Goal: Transaction & Acquisition: Purchase product/service

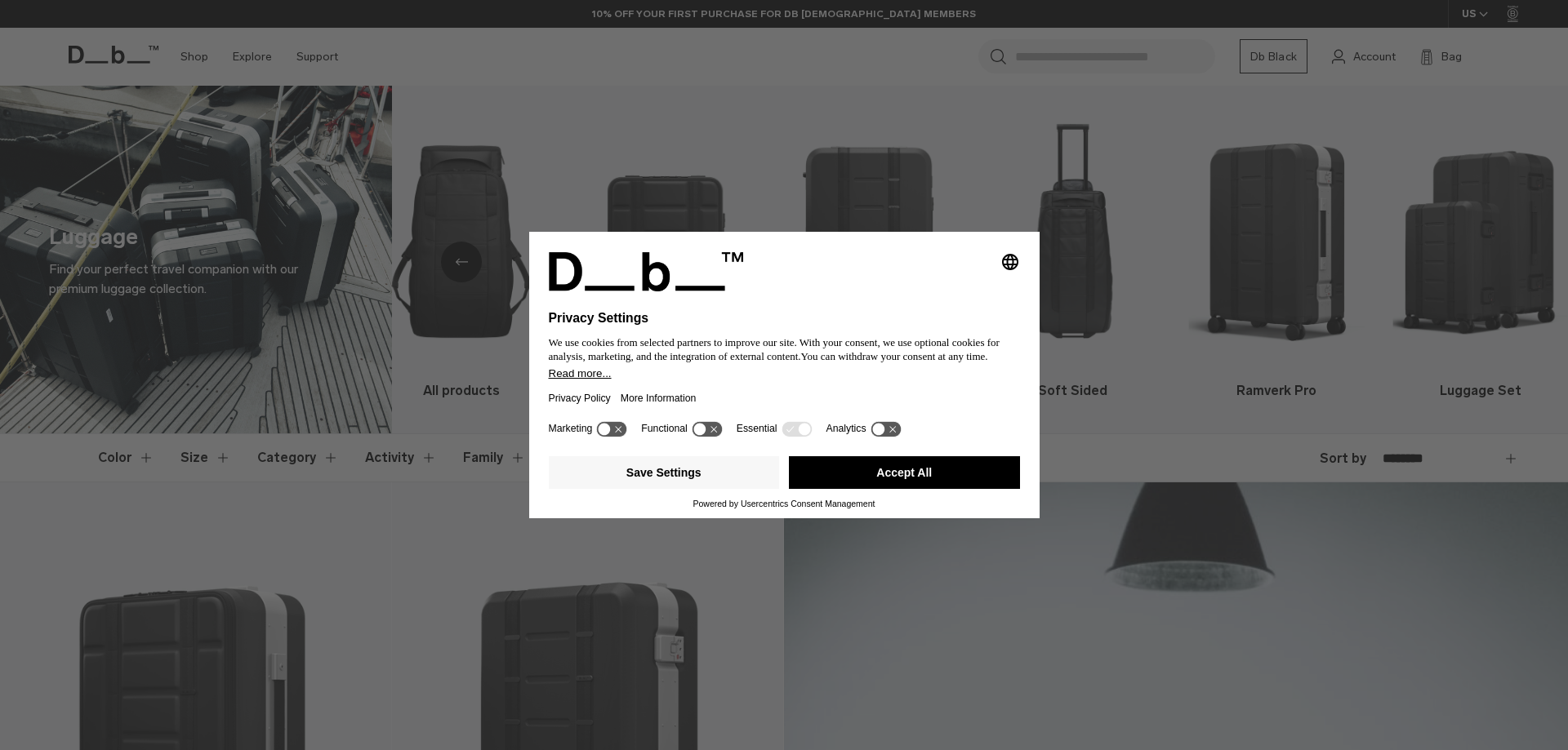
click at [875, 473] on button "Accept All" at bounding box center [905, 472] width 231 height 33
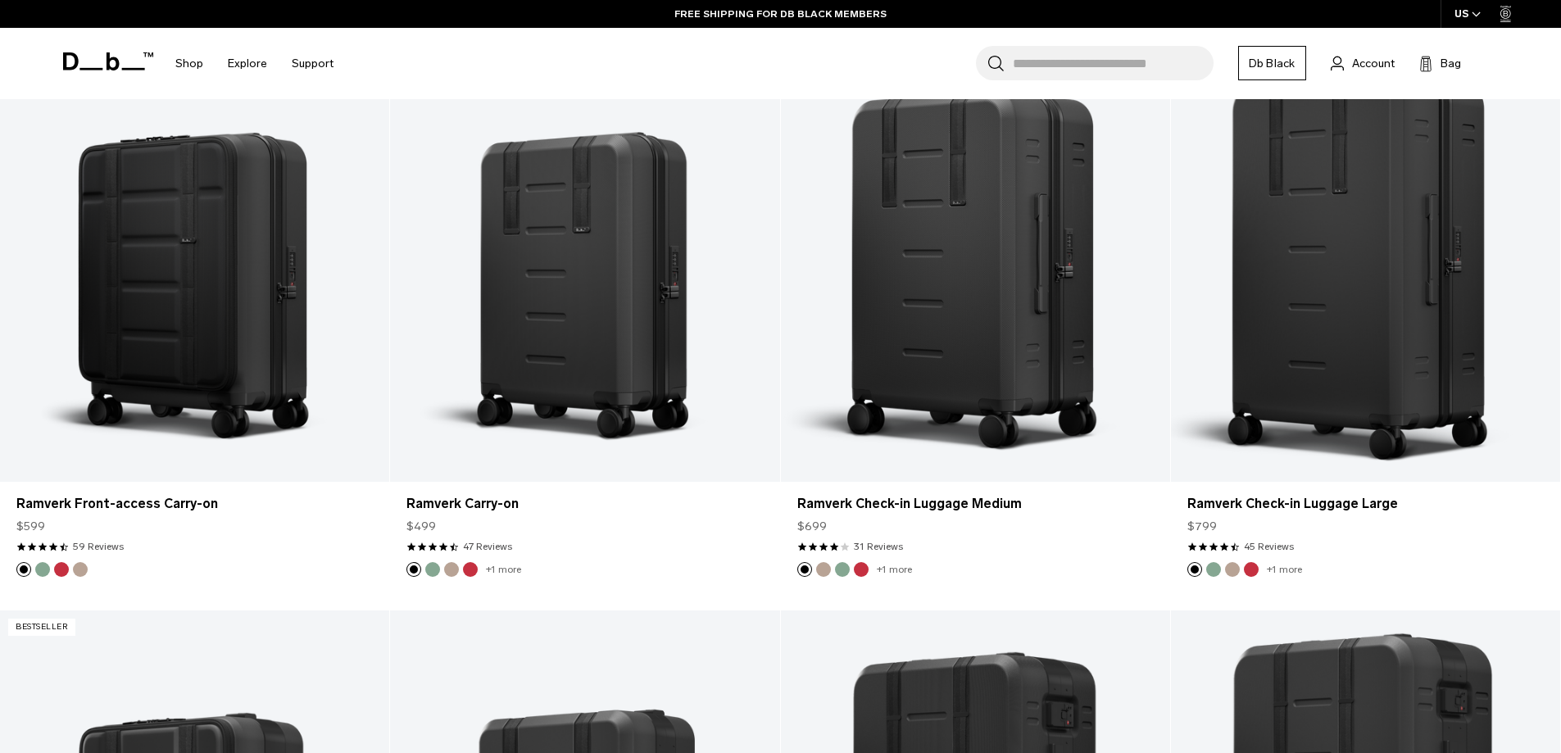
scroll to position [1557, 0]
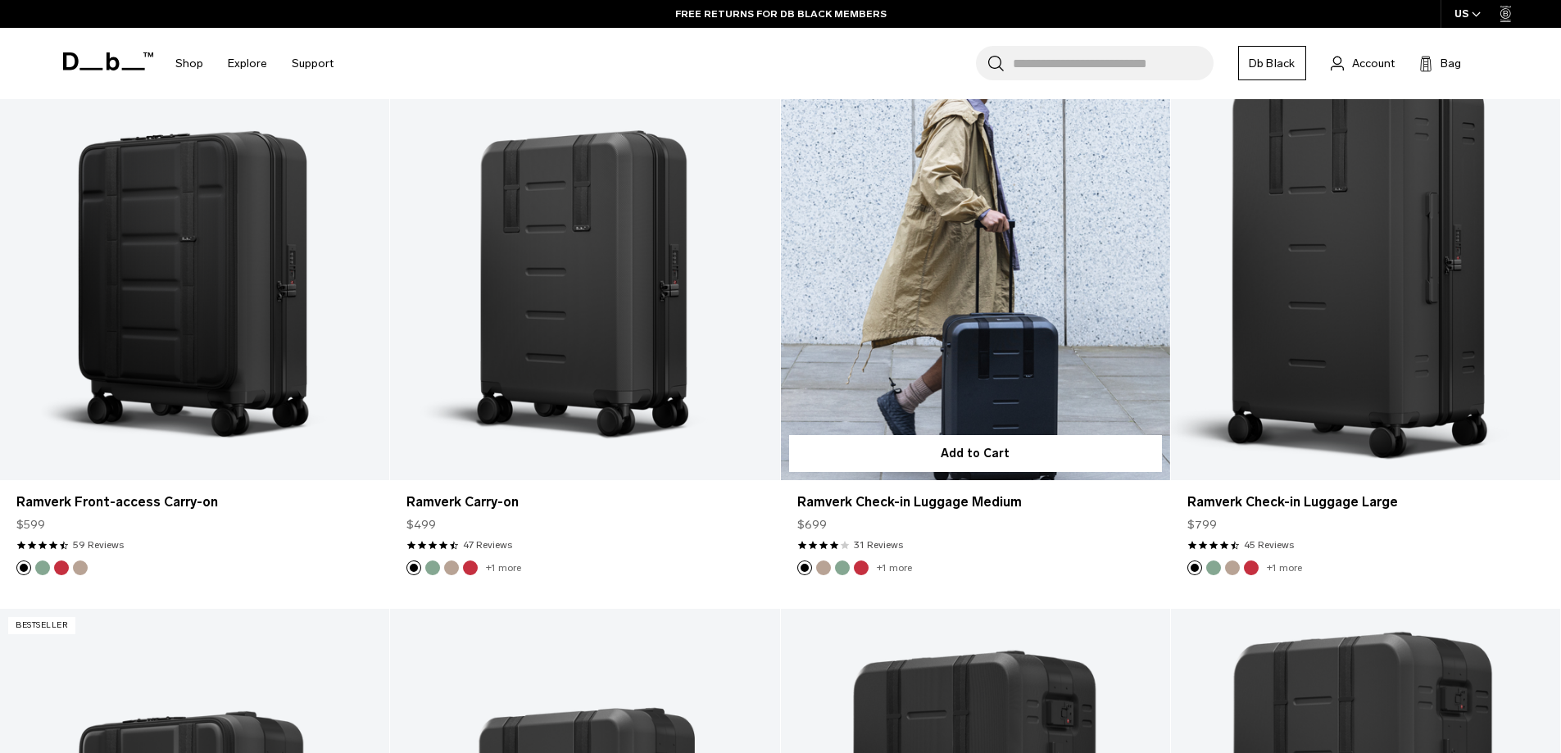
click at [843, 562] on button "Green Ray" at bounding box center [842, 568] width 15 height 15
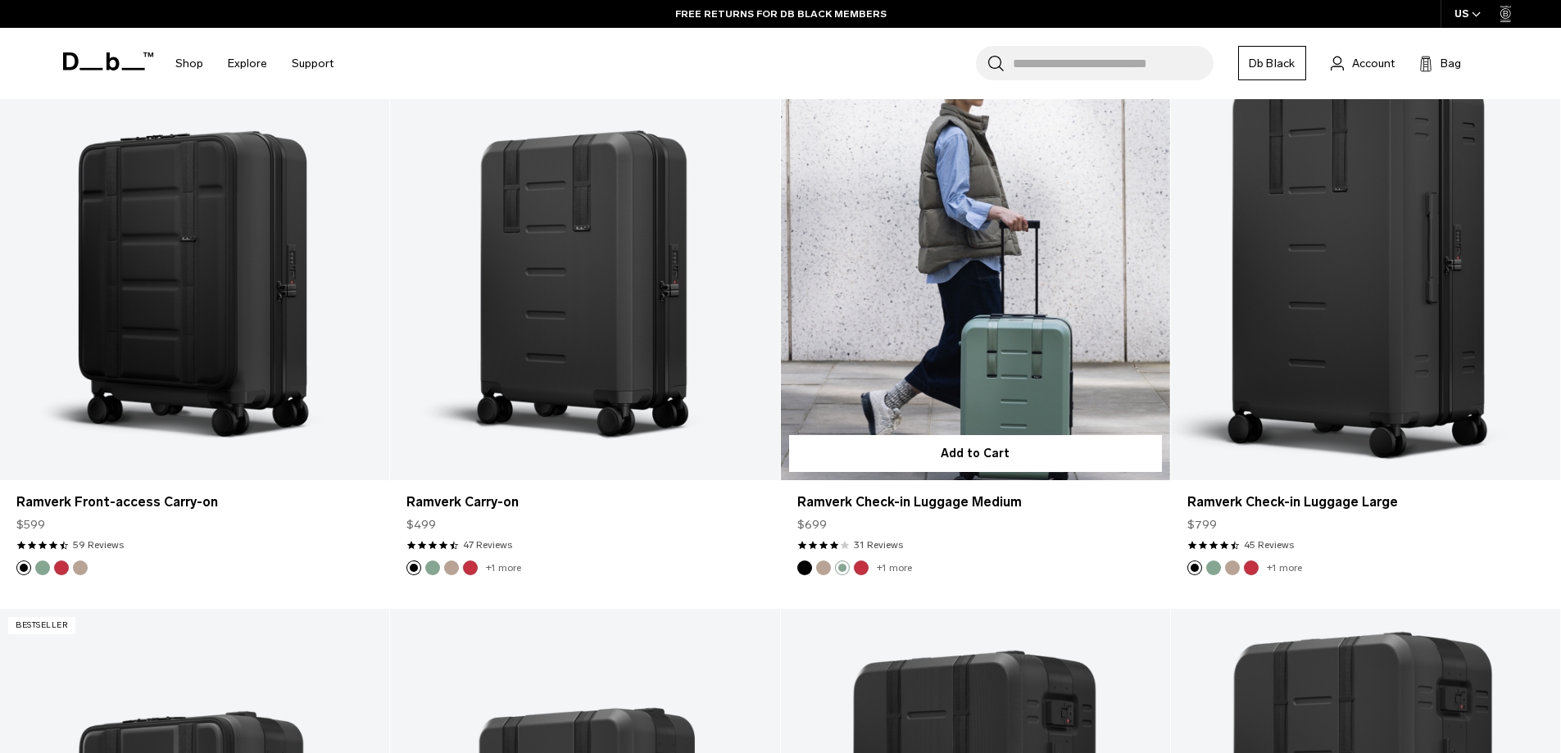
click at [819, 561] on img "Fogbow Beige" at bounding box center [824, 568] width 18 height 18
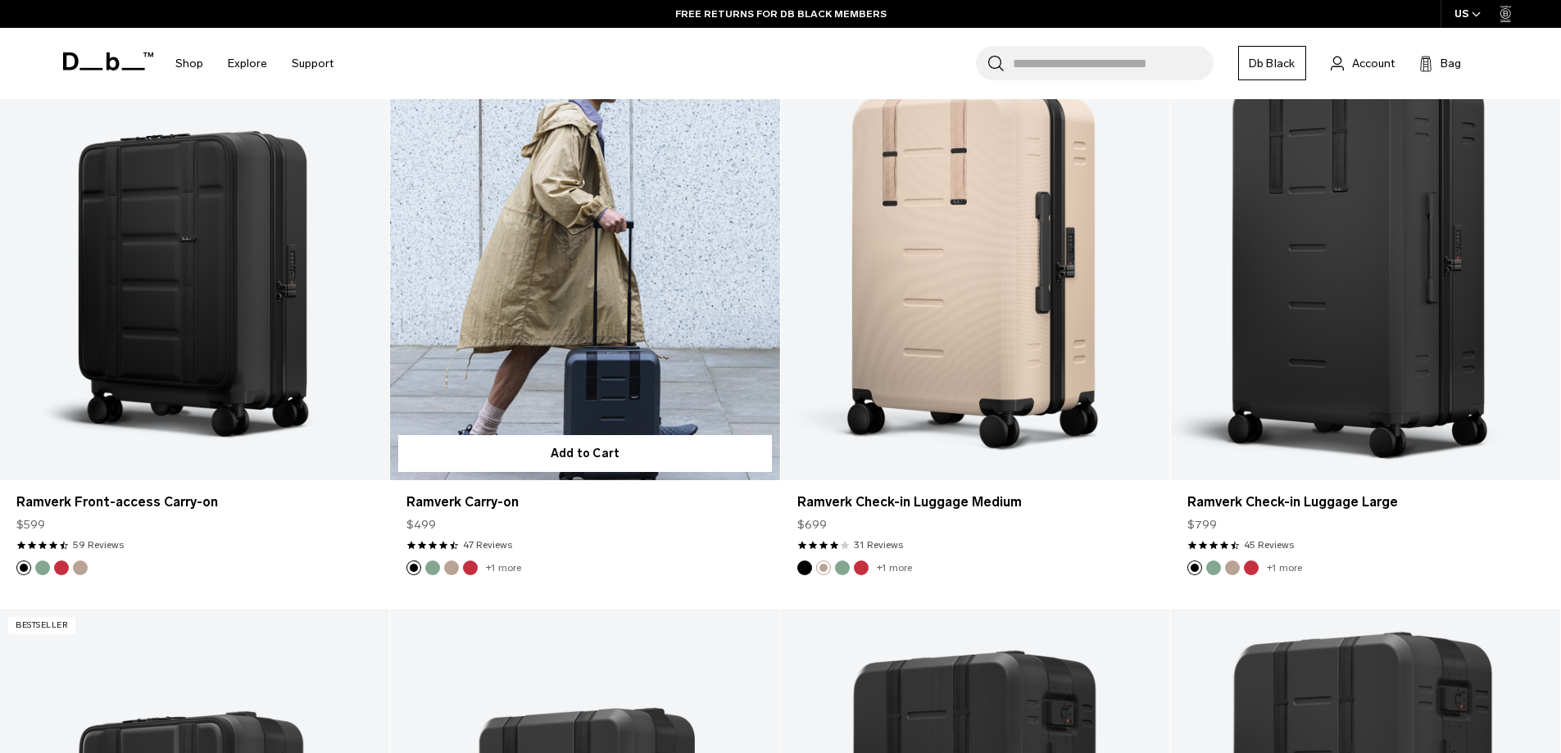
click at [432, 566] on button "Green Ray" at bounding box center [432, 568] width 15 height 15
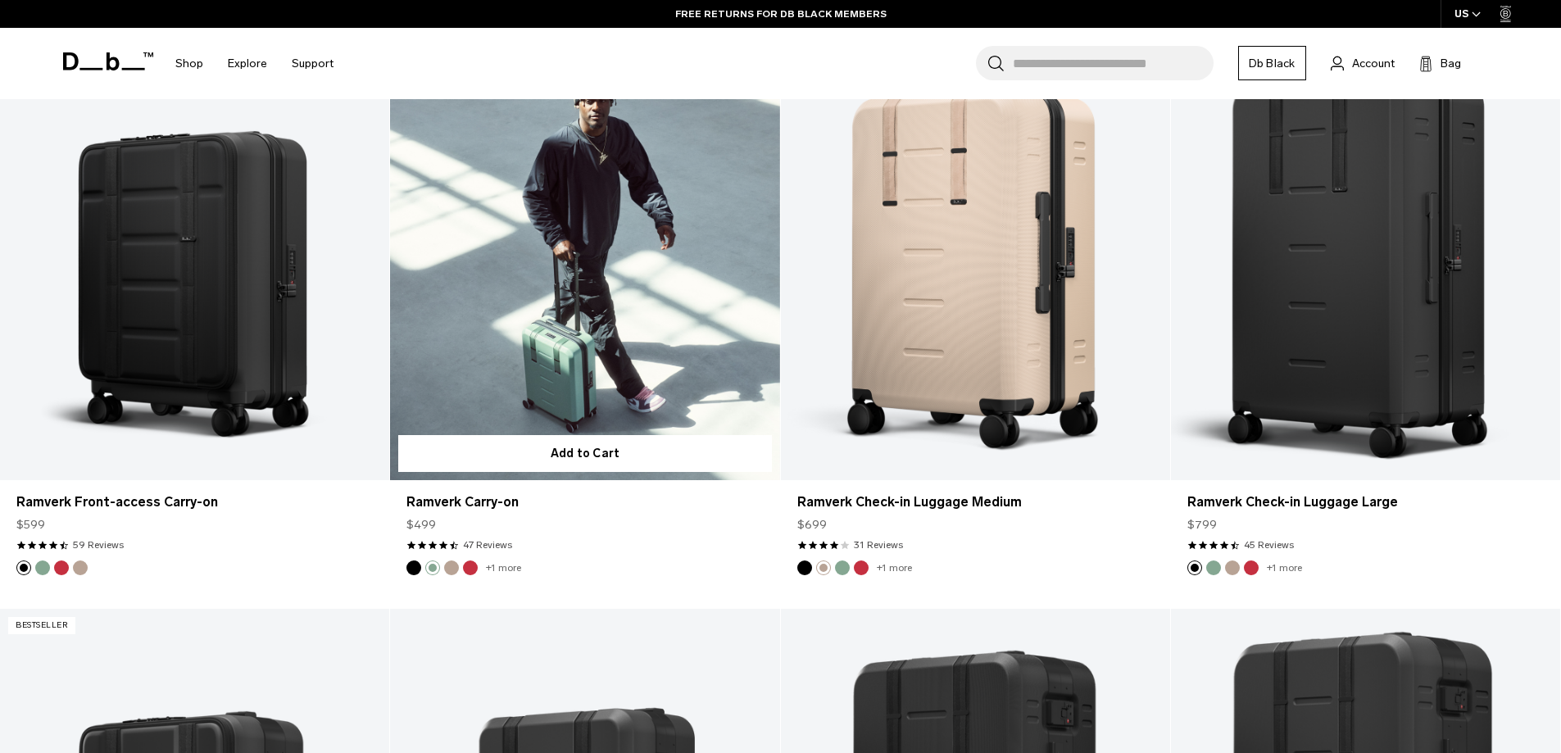
click at [454, 565] on button "Fogbow Beige" at bounding box center [451, 568] width 15 height 15
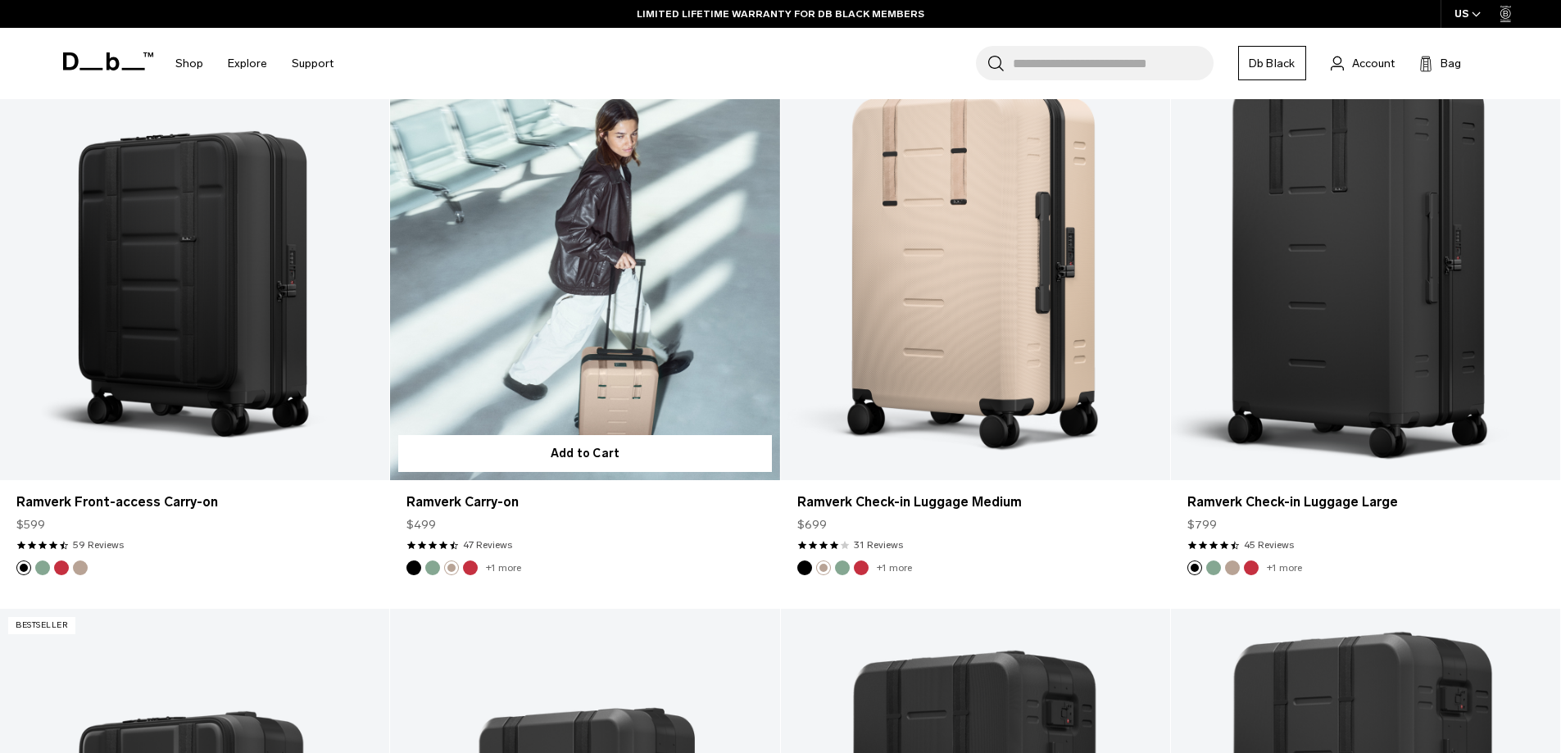
click at [471, 565] on button "Sprite Lightning Red" at bounding box center [470, 568] width 15 height 15
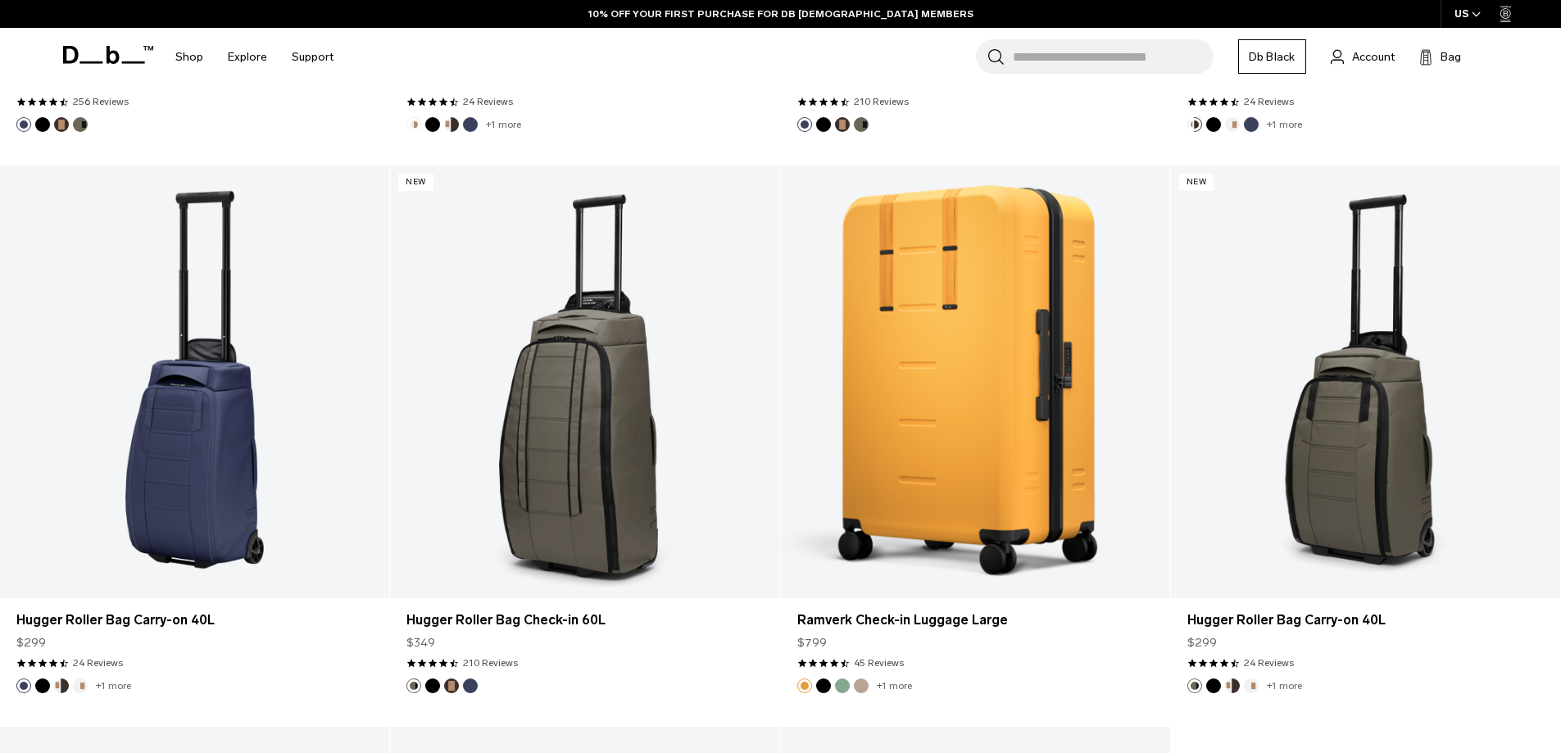
scroll to position [5655, 0]
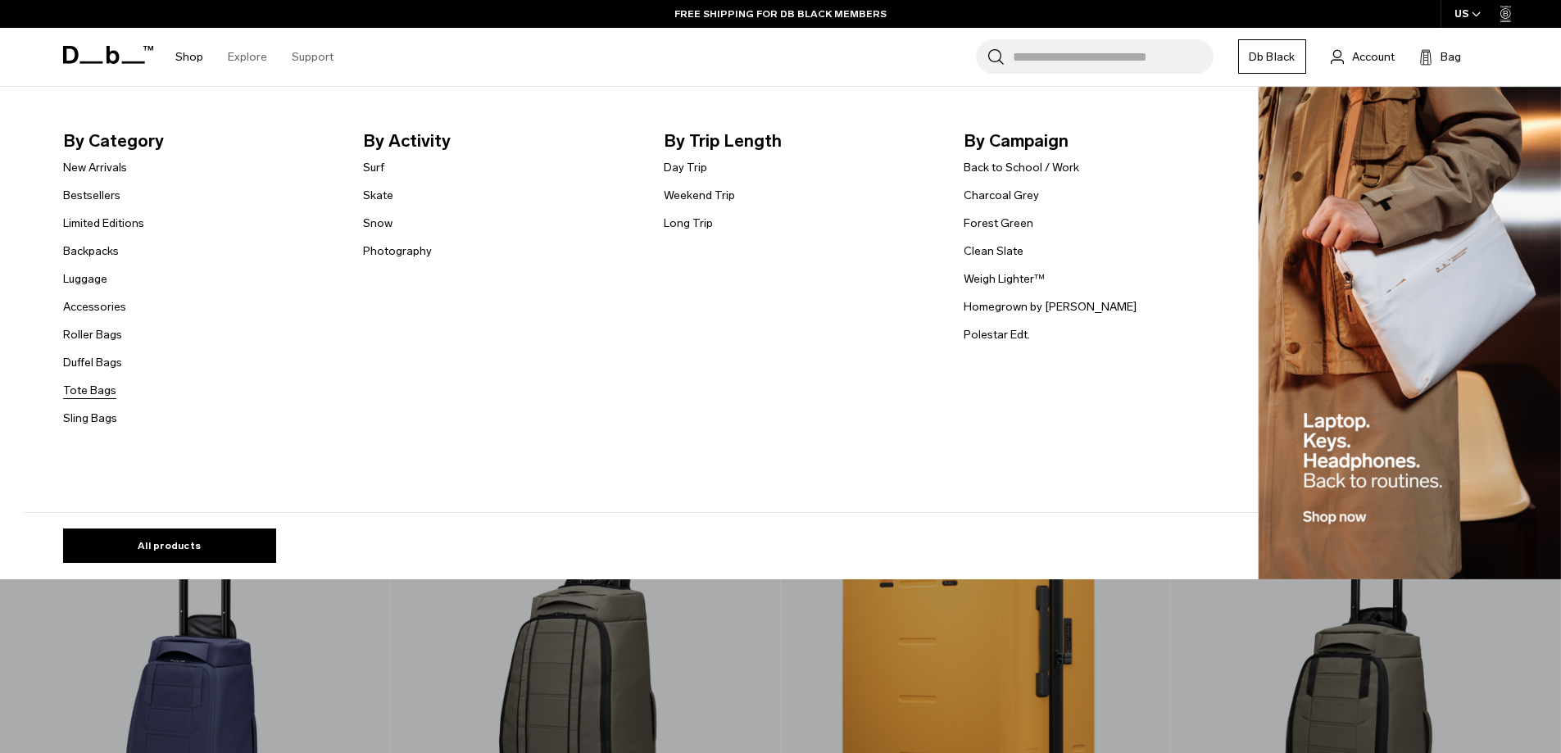
click at [107, 389] on link "Tote Bags" at bounding box center [89, 390] width 53 height 17
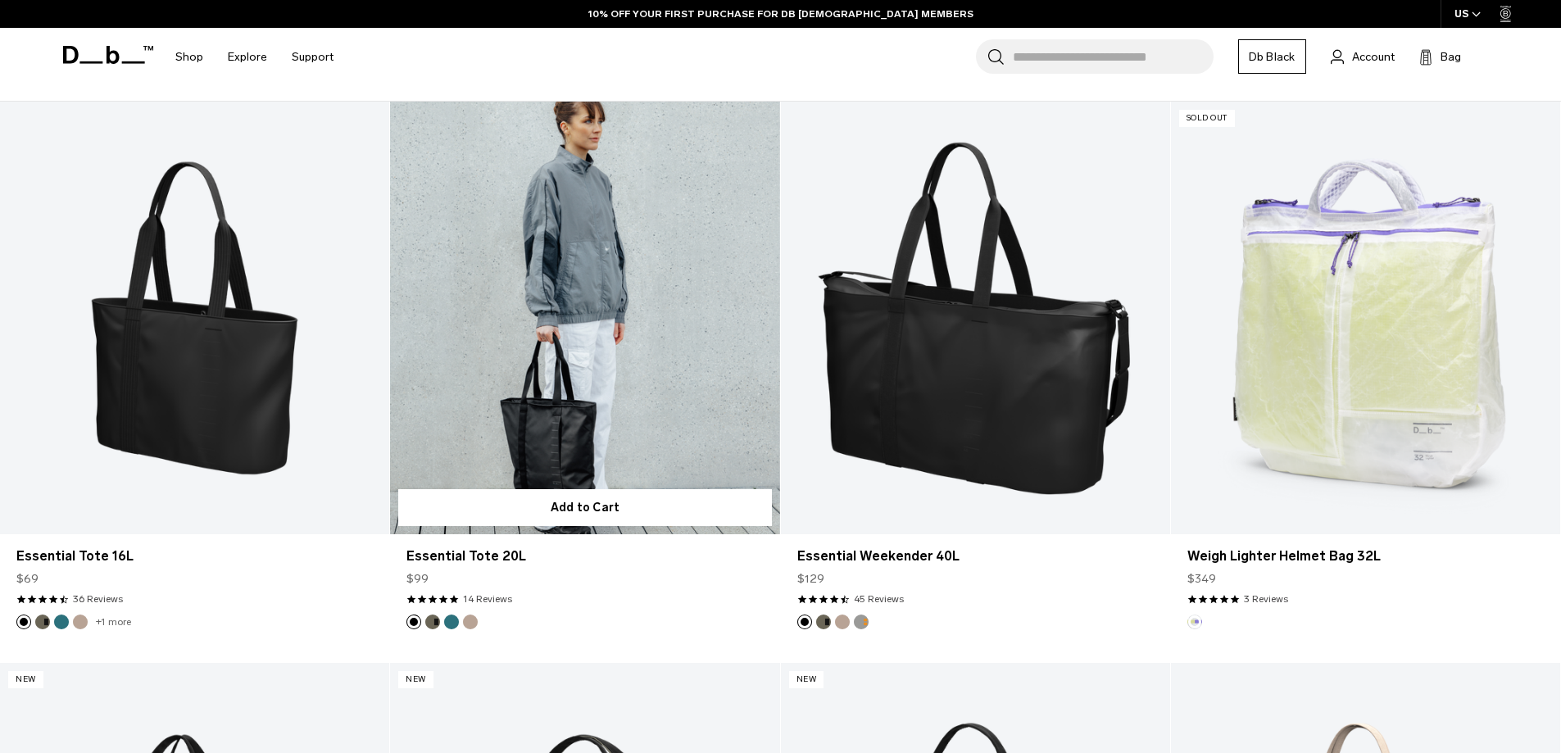
scroll to position [410, 0]
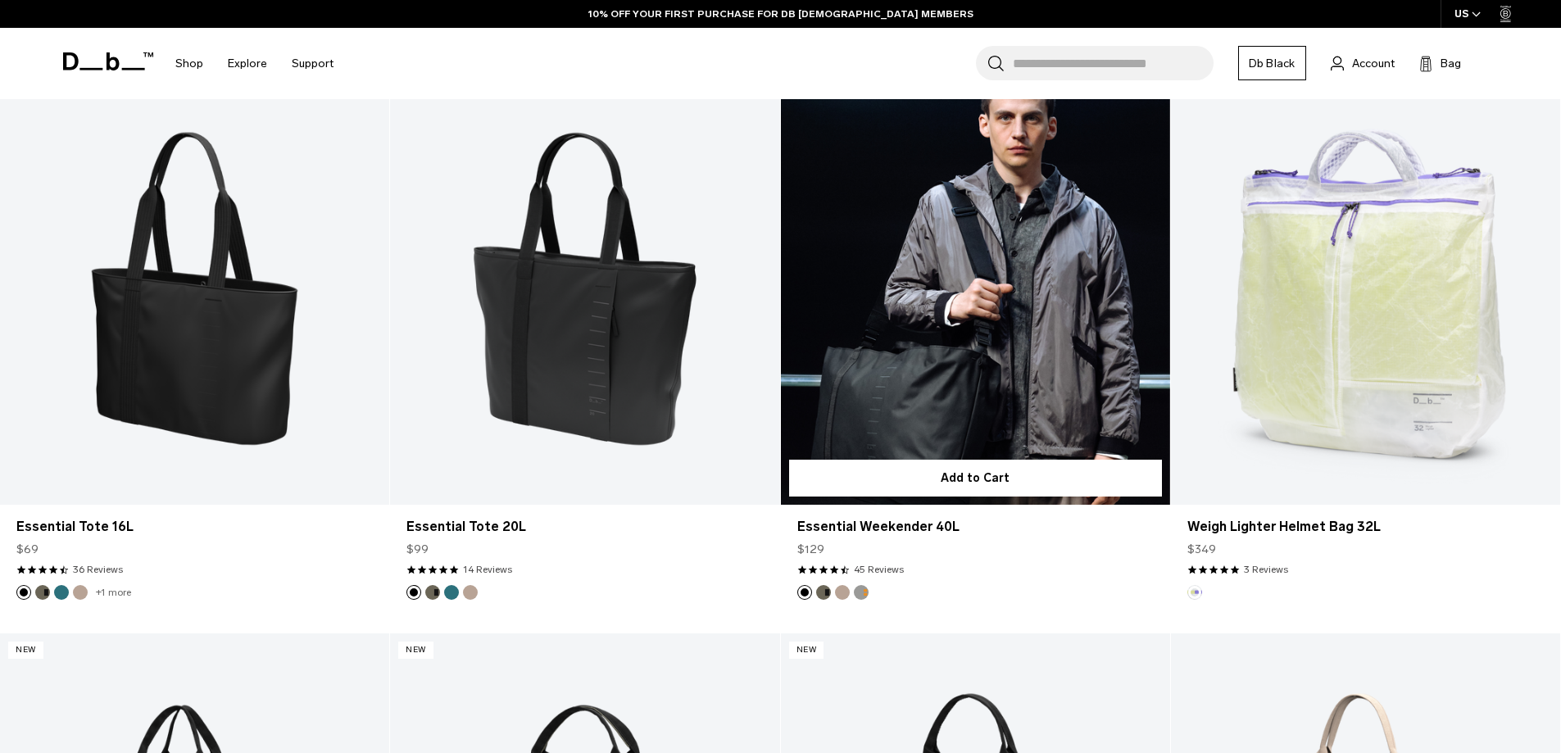
click at [842, 592] on button "Fogbow Beige" at bounding box center [842, 592] width 15 height 15
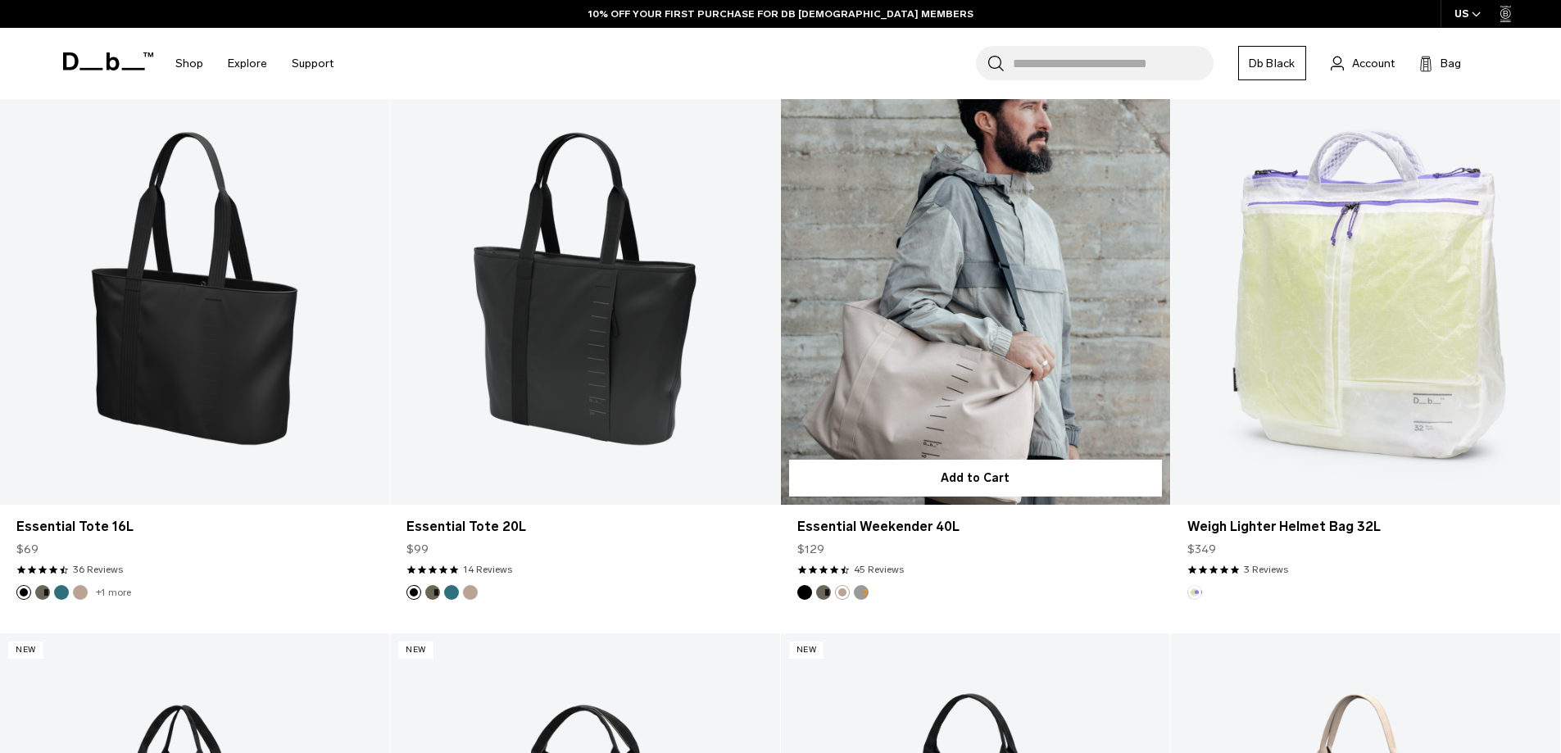
click at [860, 594] on button "Sand Grey" at bounding box center [861, 592] width 15 height 15
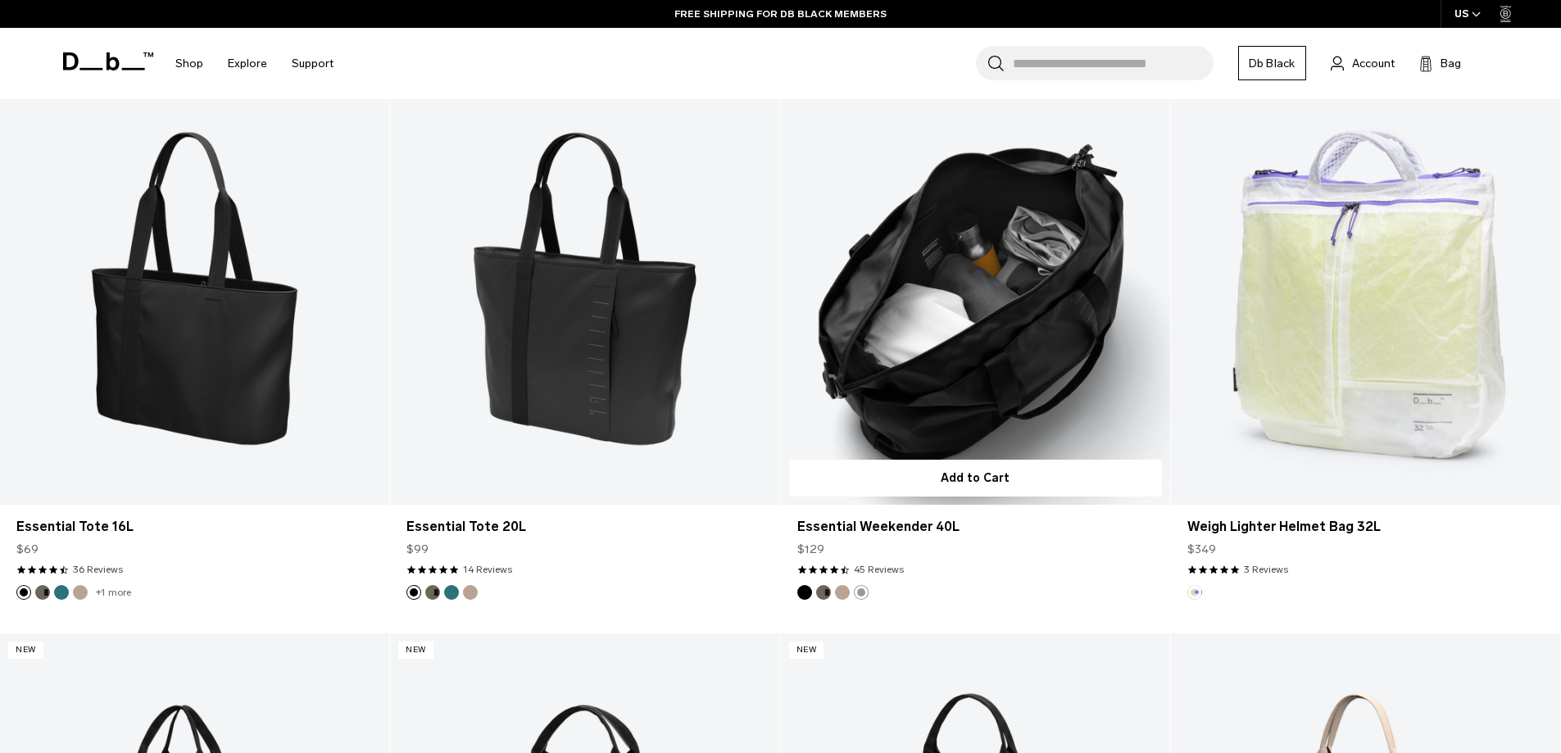
click at [821, 597] on button "Forest Green" at bounding box center [823, 592] width 15 height 15
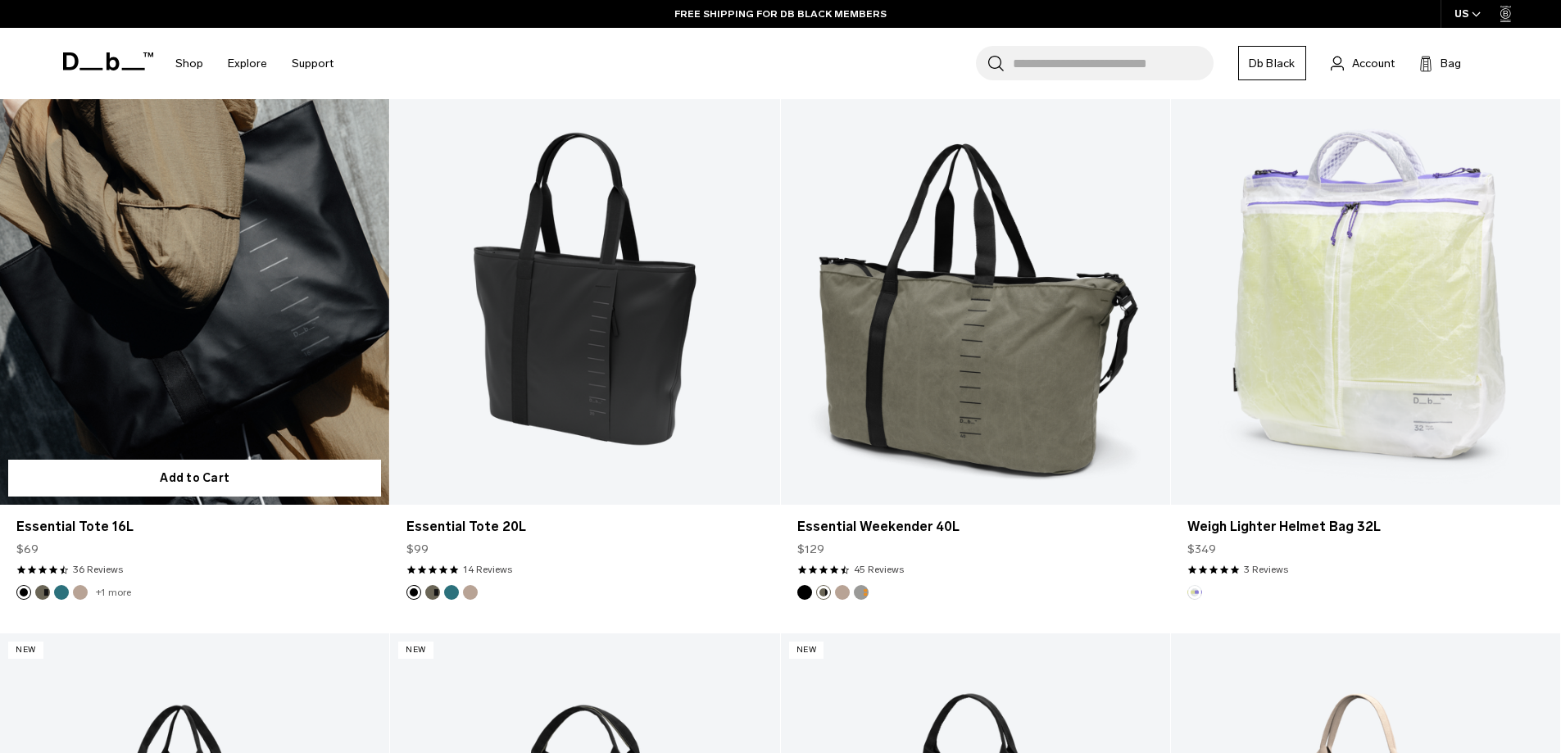
click at [61, 592] on button "Midnight Teal" at bounding box center [61, 592] width 15 height 15
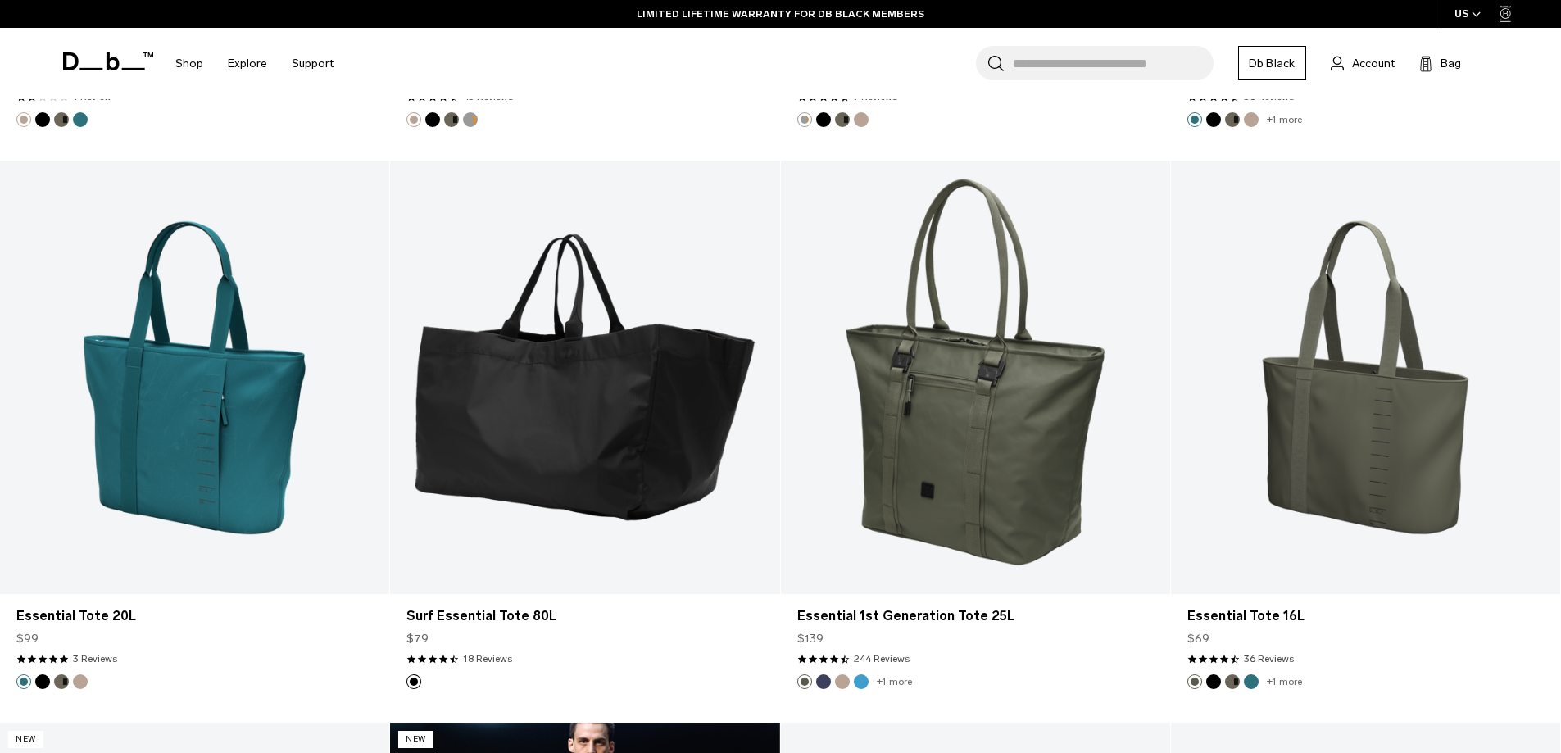
scroll to position [2213, 0]
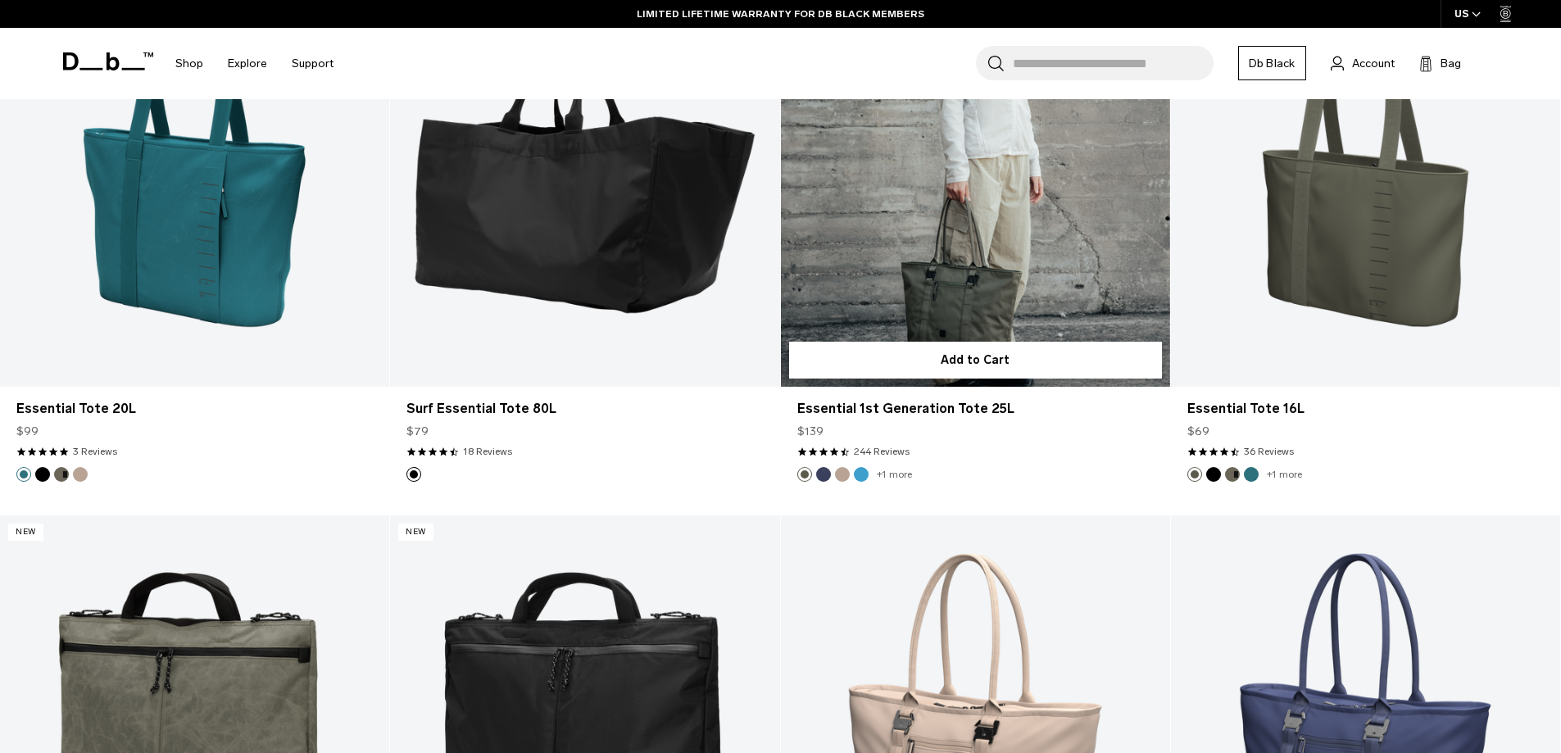
click at [821, 479] on button "Blue Hour" at bounding box center [823, 474] width 15 height 15
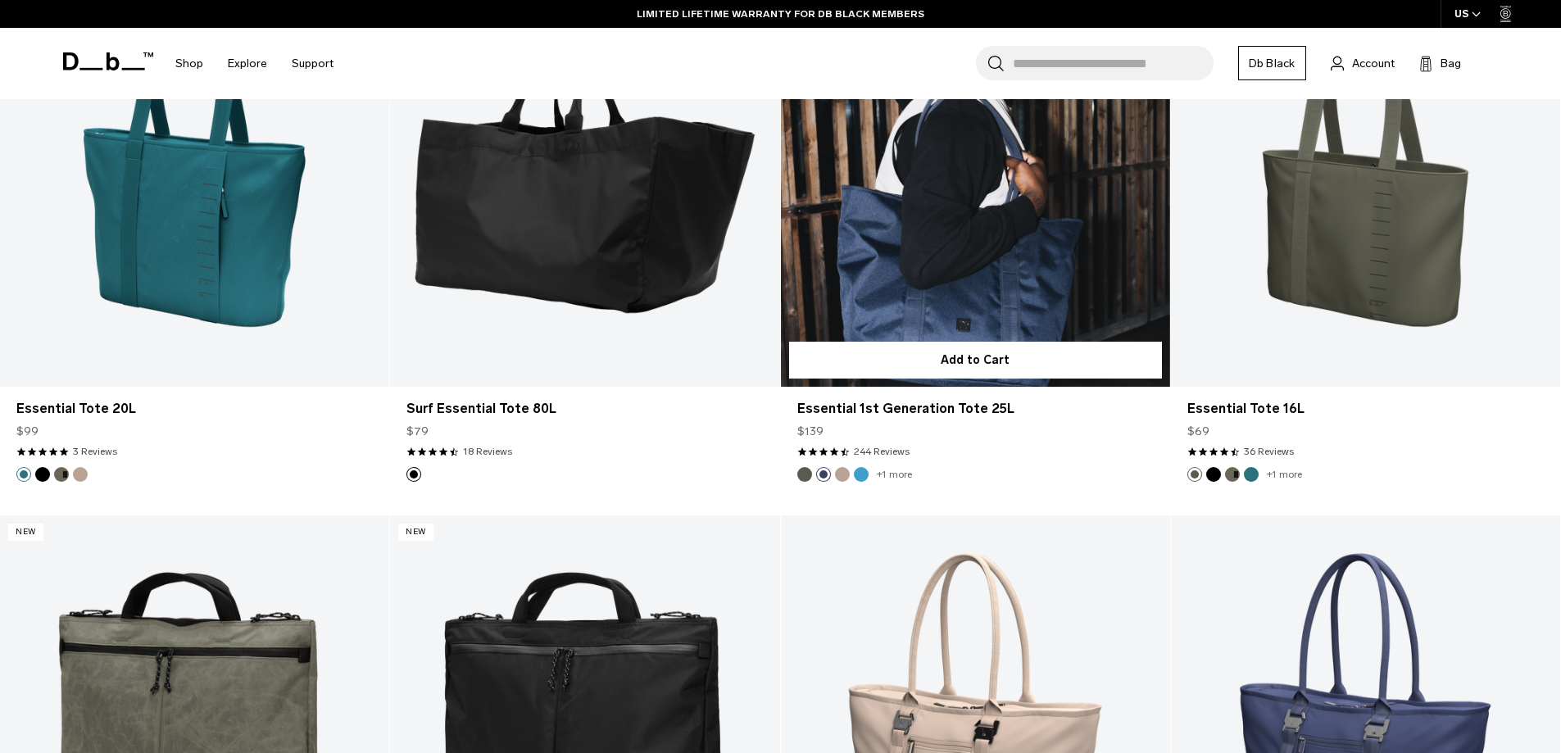
click at [838, 477] on button "Fogbow Beige" at bounding box center [842, 474] width 15 height 15
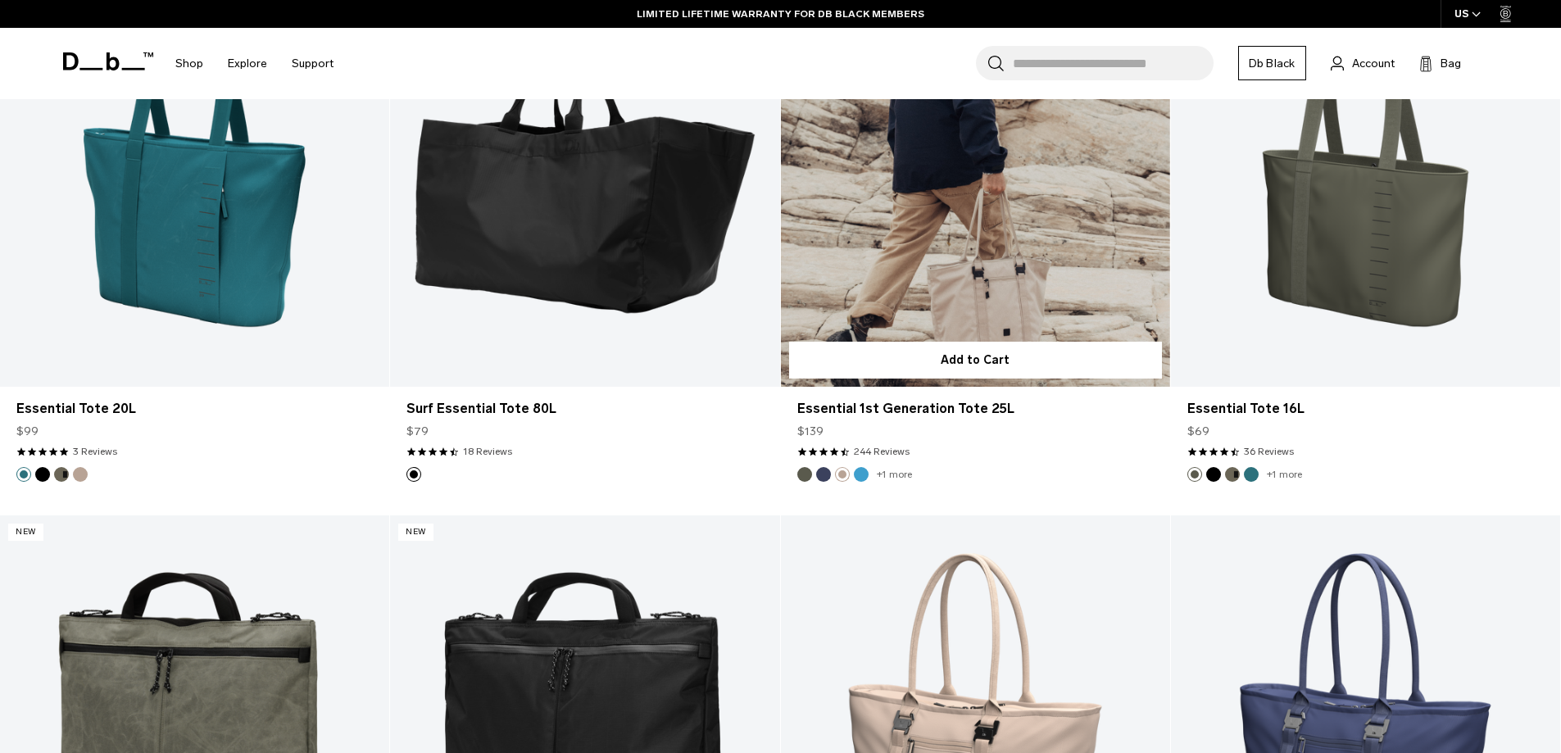
click at [861, 479] on button "Ice Blue" at bounding box center [861, 474] width 15 height 15
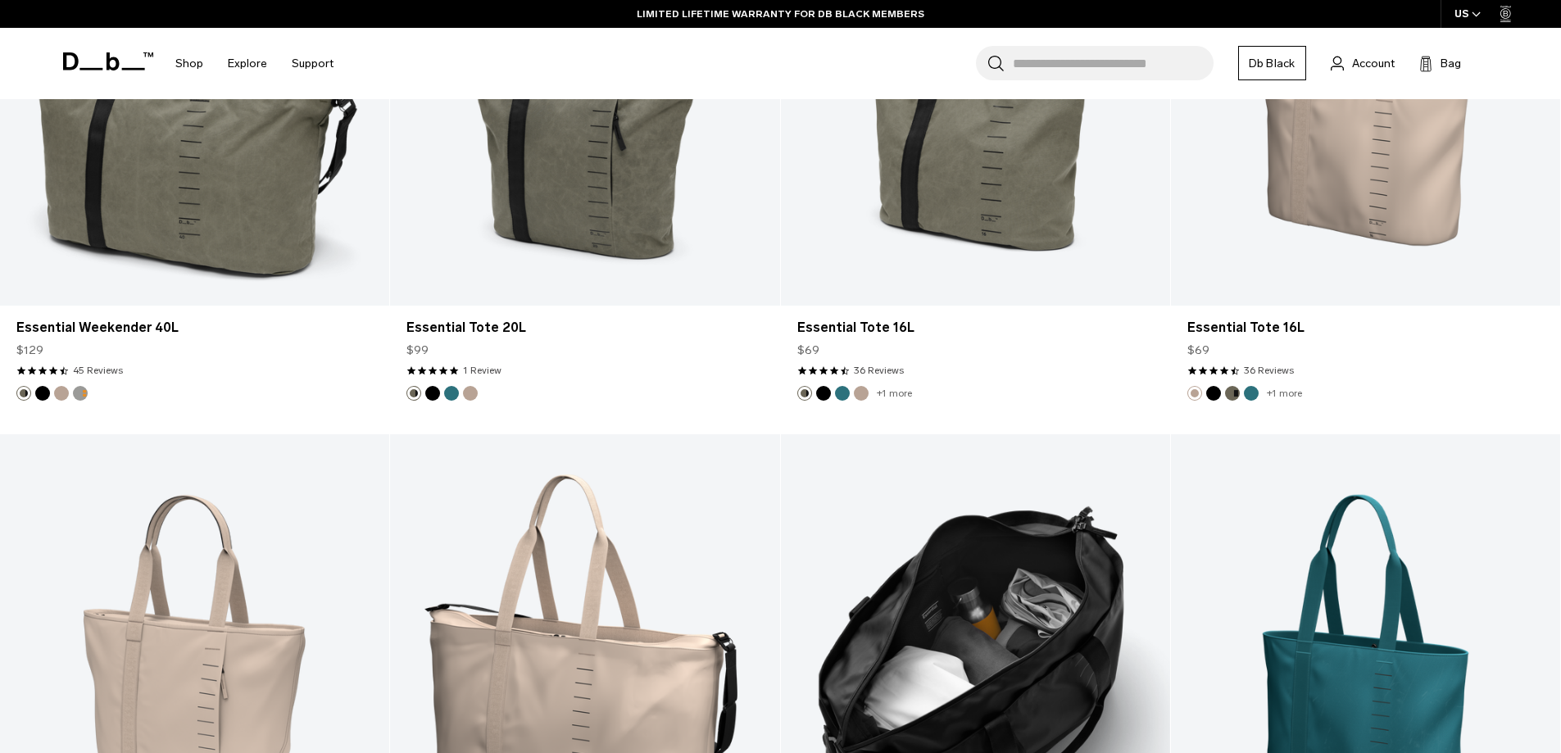
scroll to position [1475, 0]
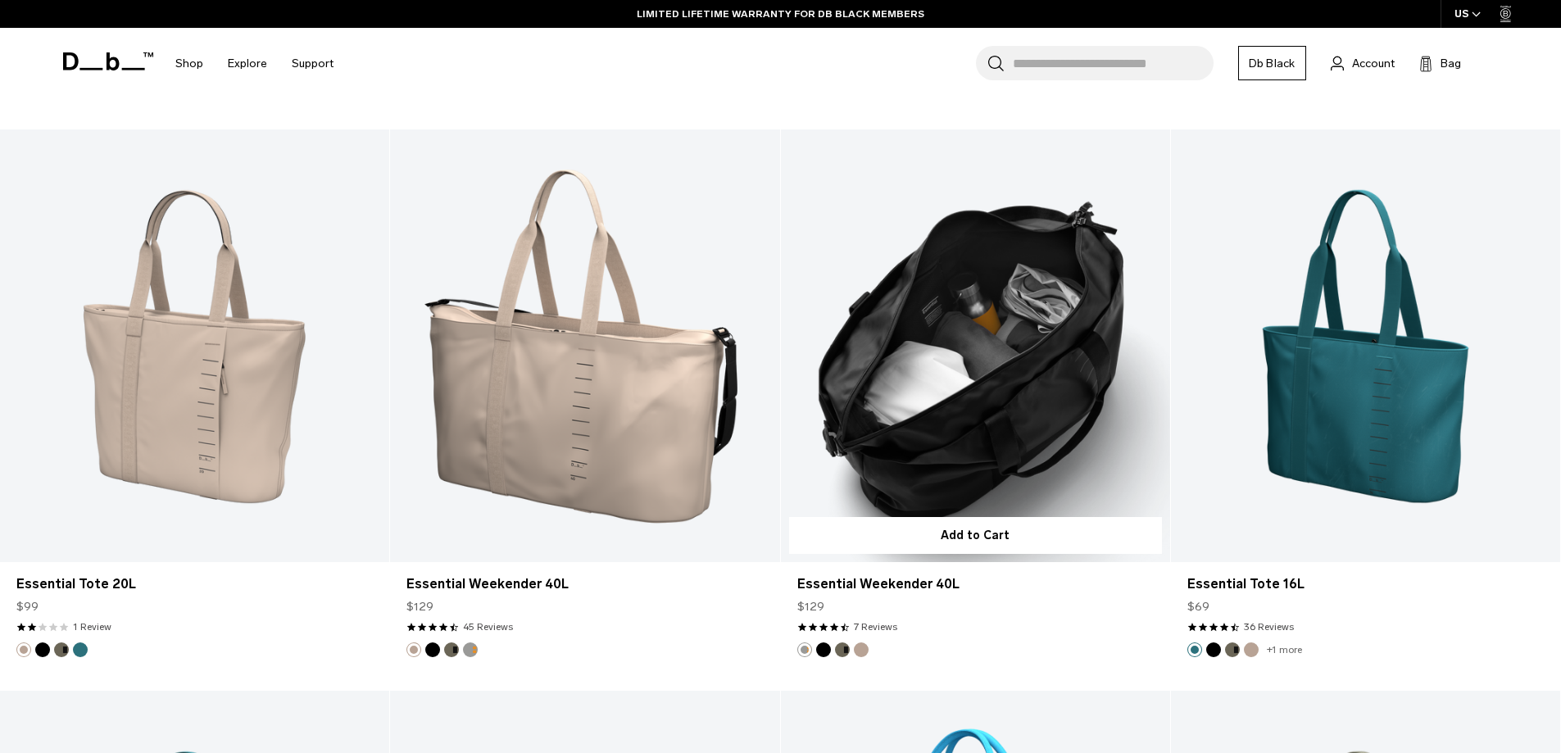
click at [820, 650] on button "Black Out" at bounding box center [823, 650] width 15 height 15
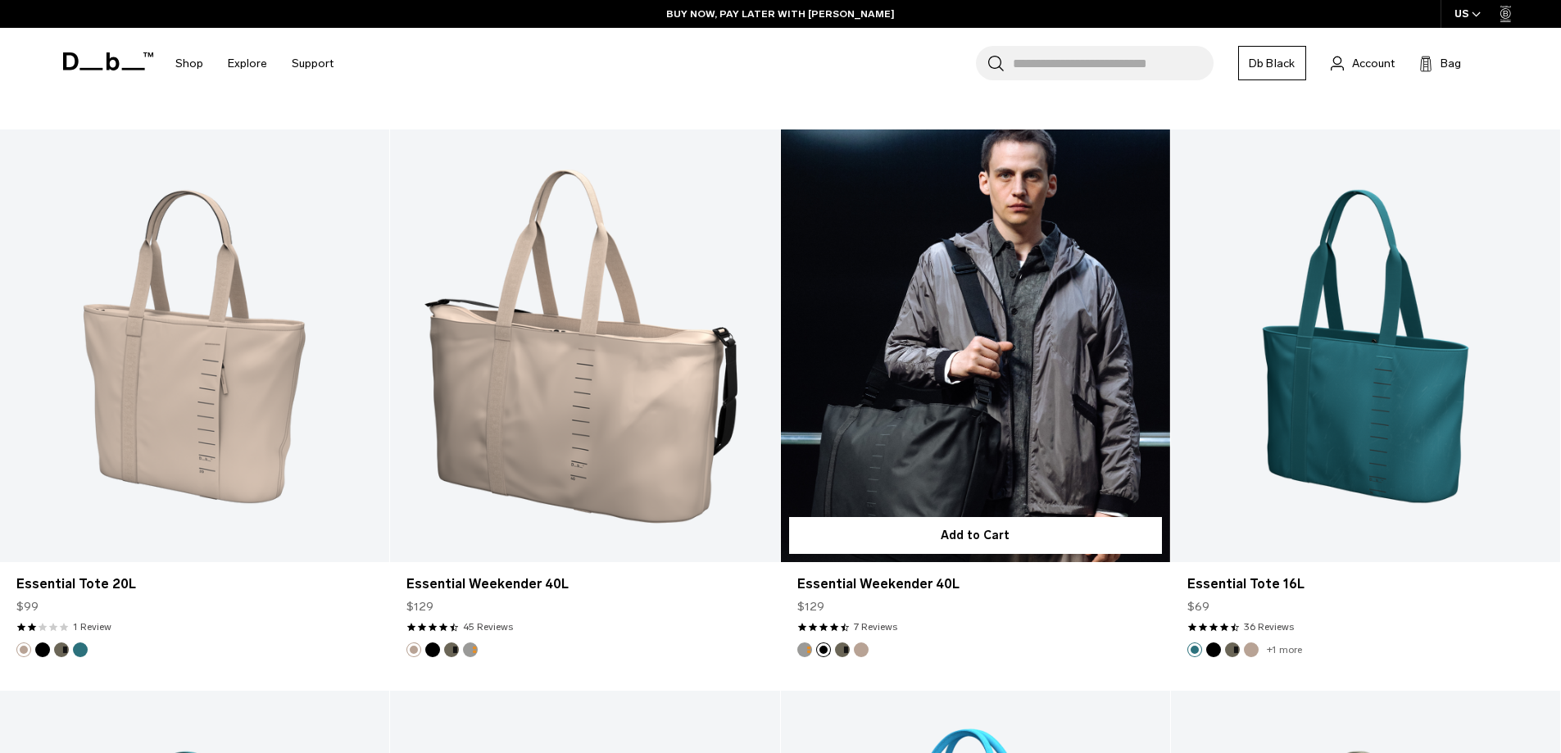
click at [846, 647] on button "Forest Green" at bounding box center [842, 650] width 15 height 15
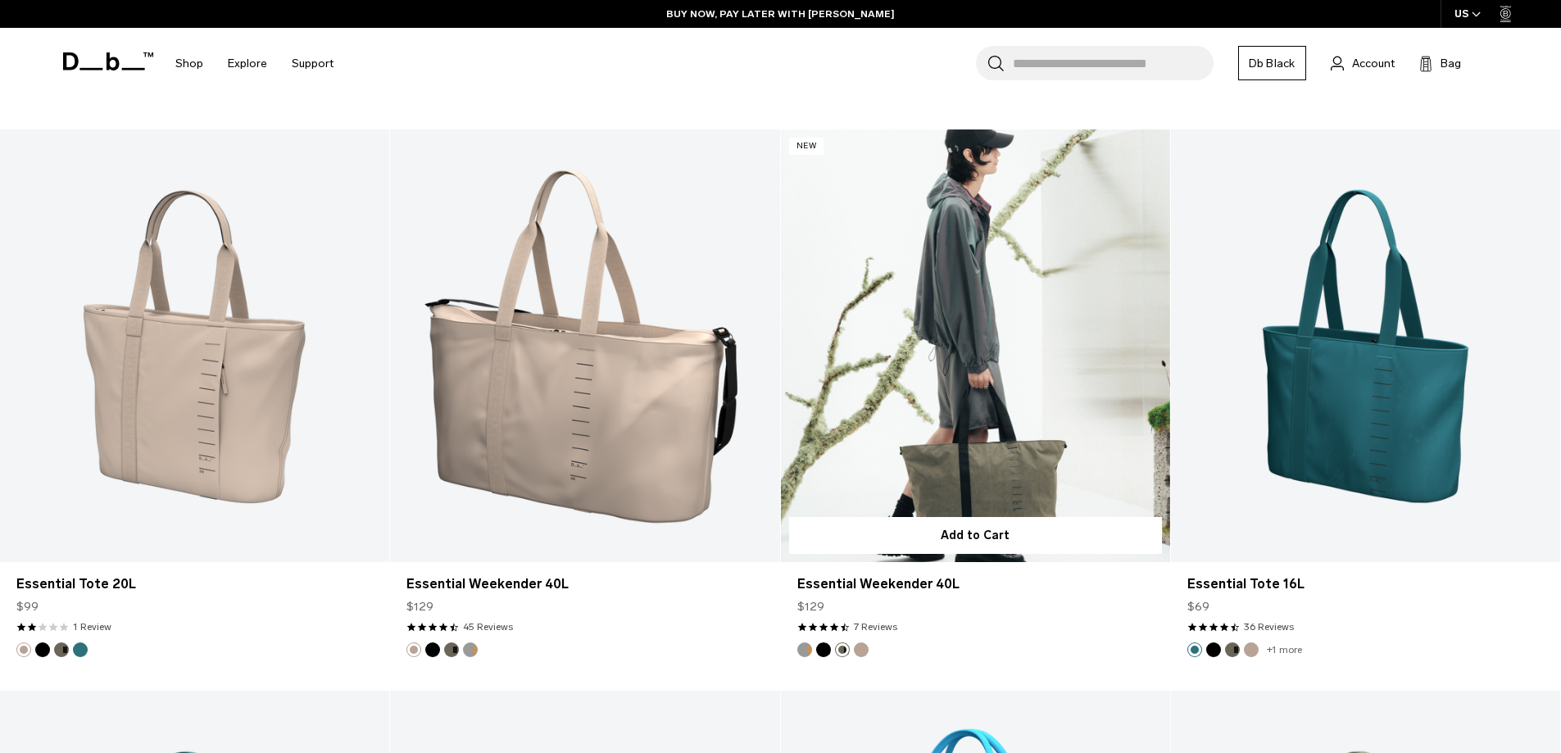
click at [862, 647] on button "Fogbow Beige" at bounding box center [861, 650] width 15 height 15
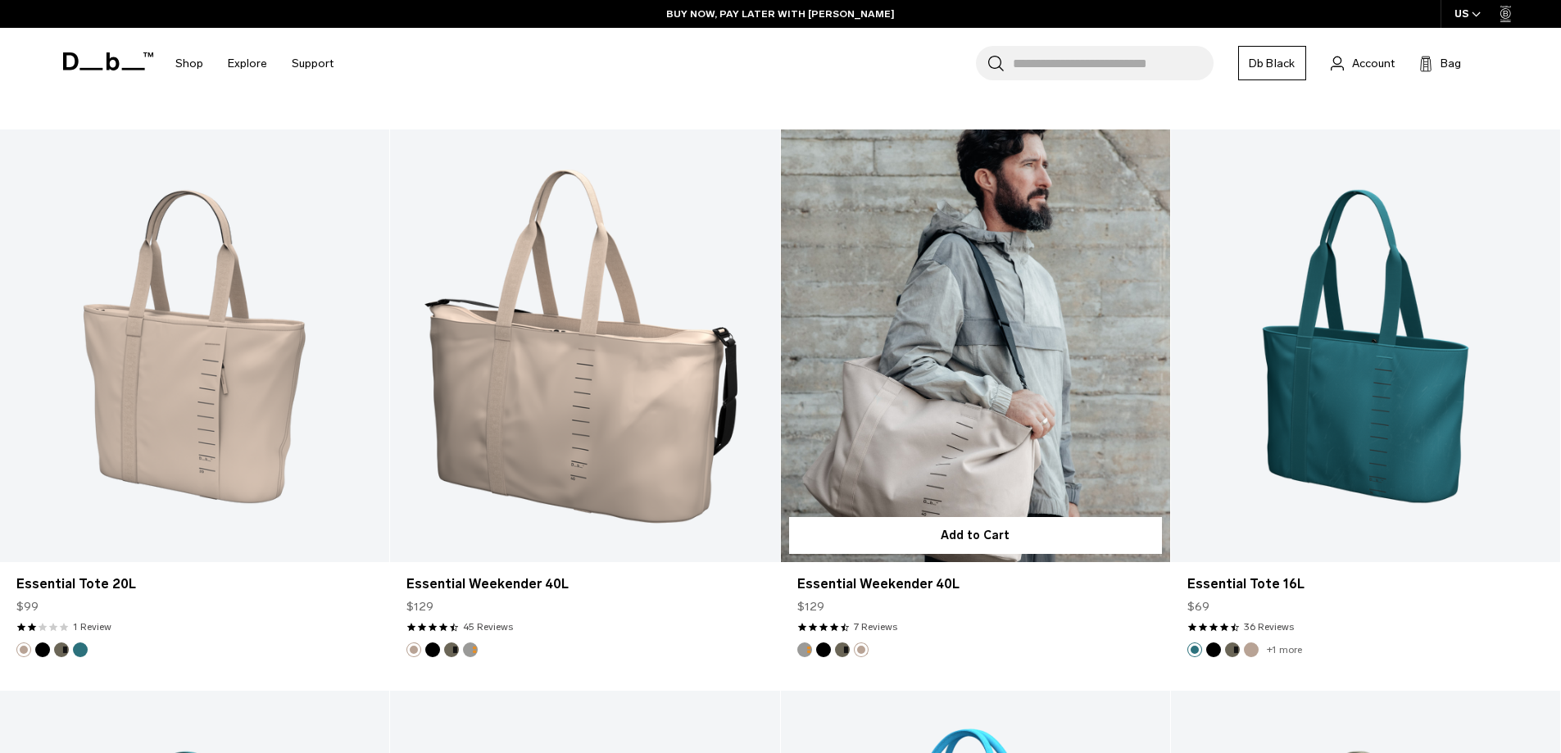
click at [836, 651] on button "Forest Green" at bounding box center [842, 650] width 15 height 15
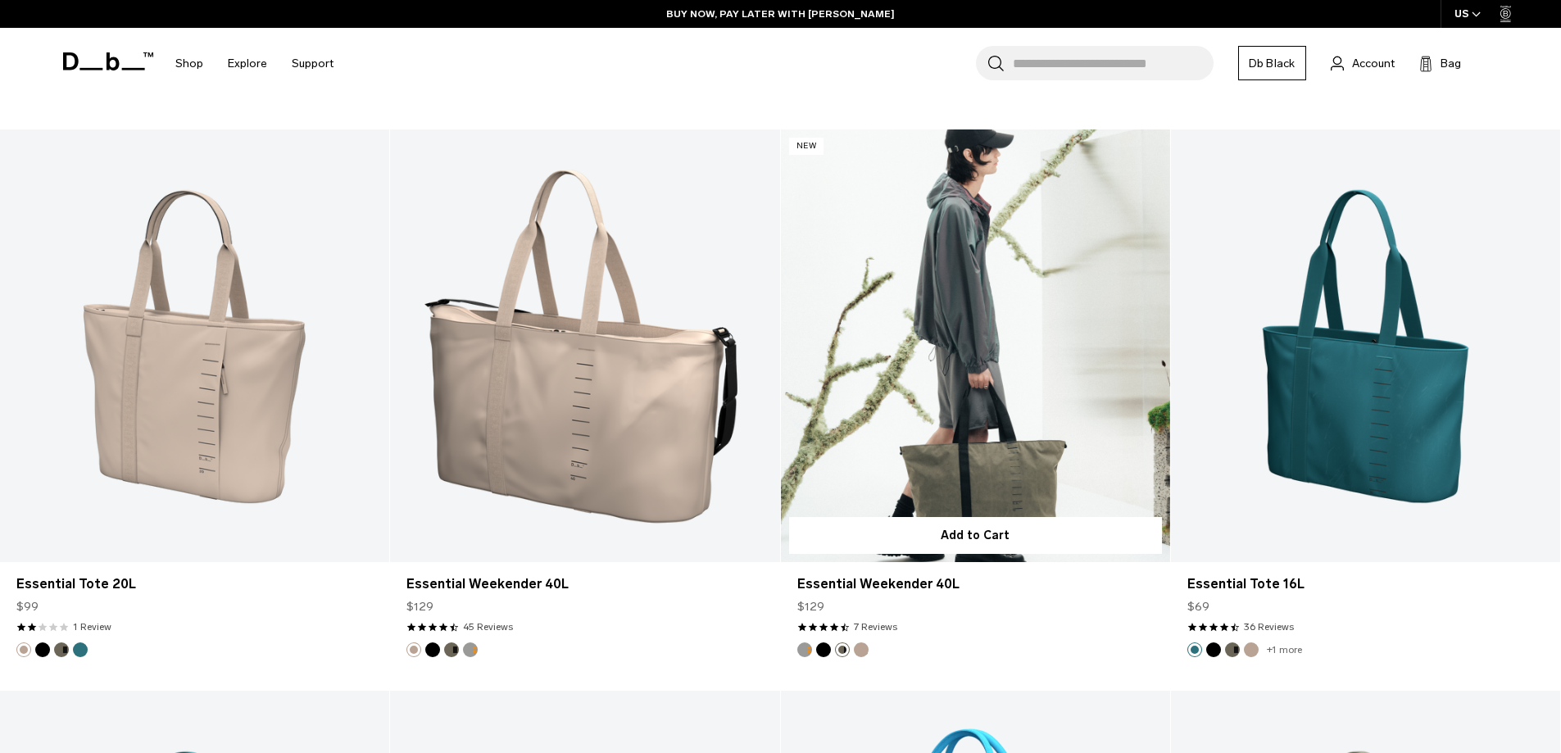
click at [822, 650] on button "Black Out" at bounding box center [823, 650] width 15 height 15
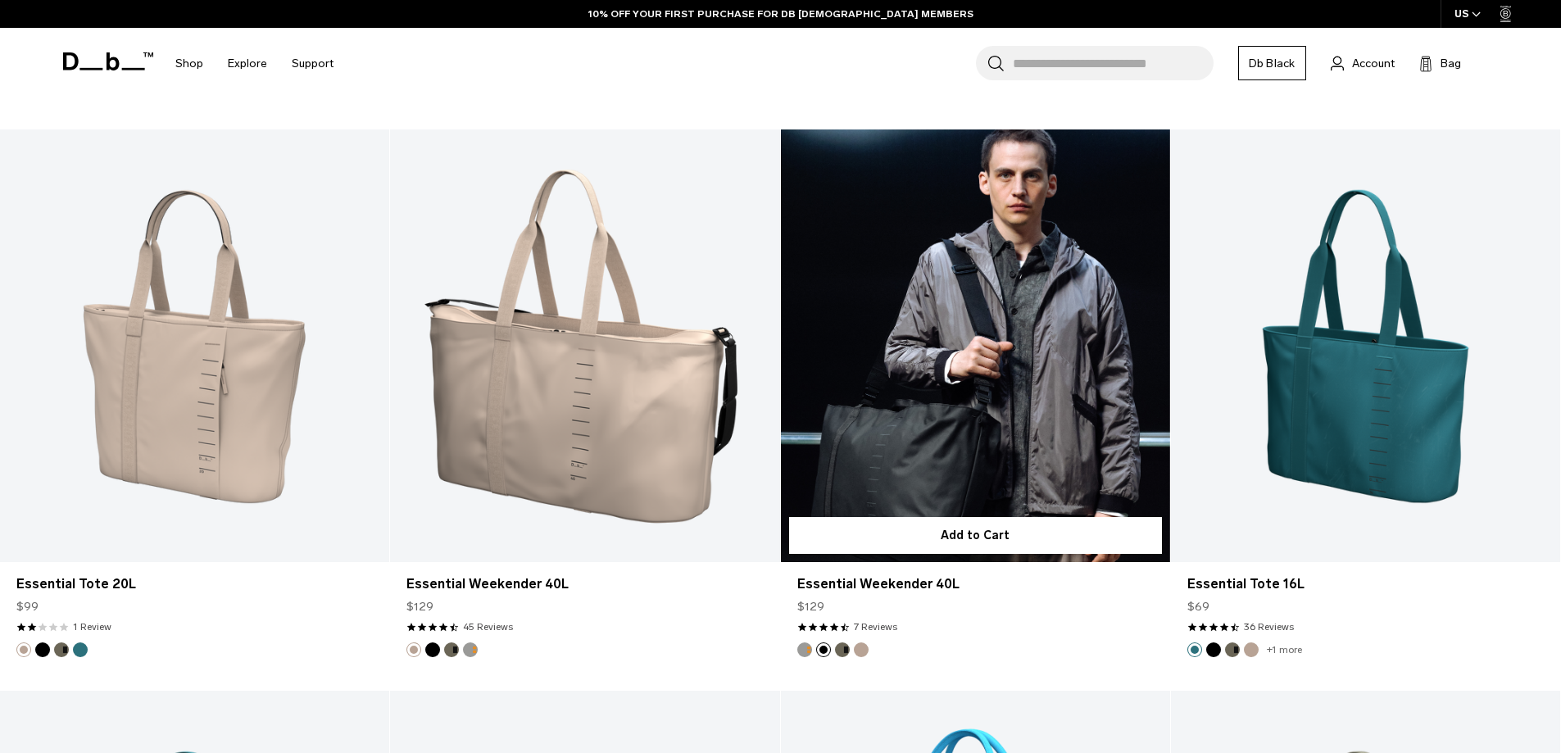
click at [800, 649] on button "Sand Grey" at bounding box center [804, 650] width 15 height 15
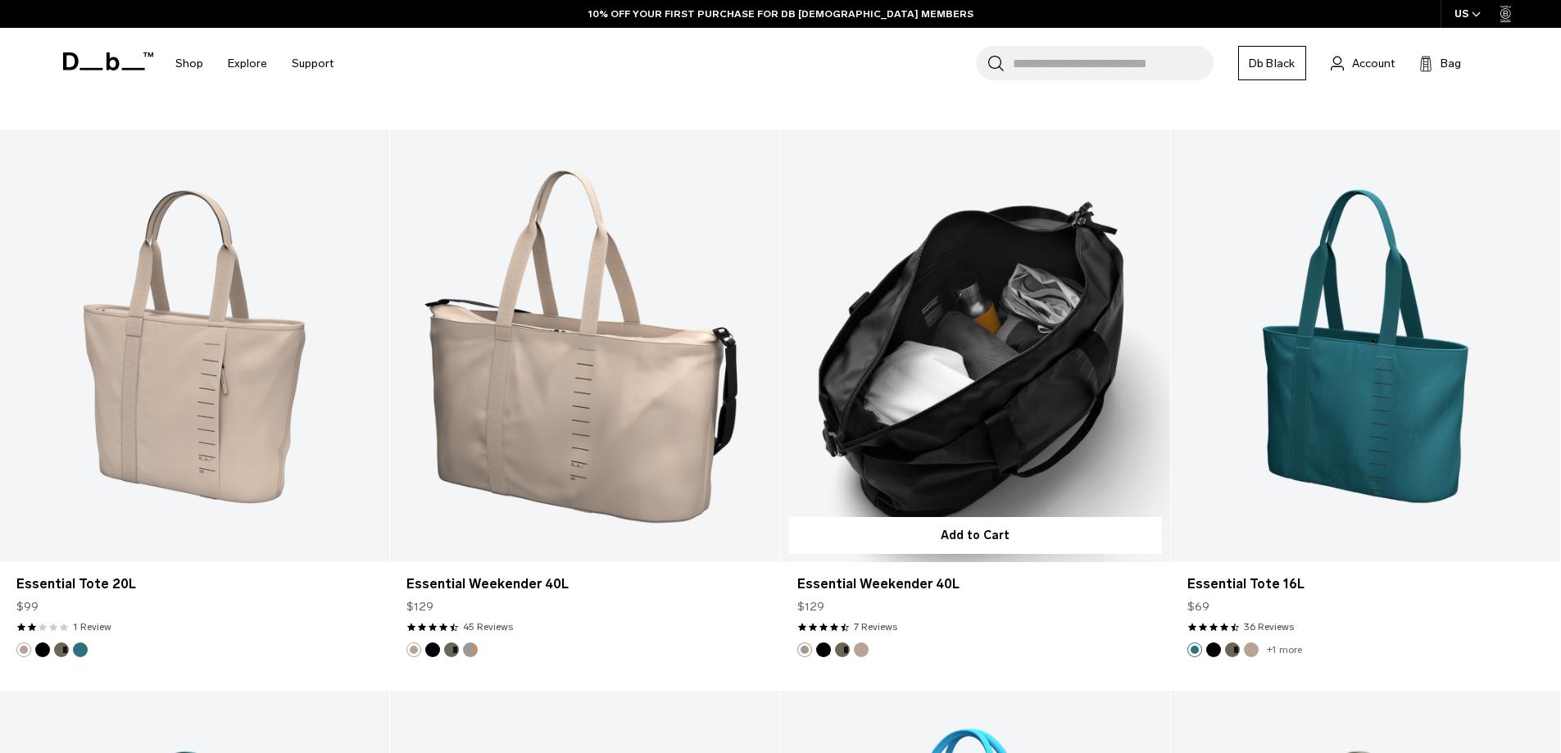
click at [865, 420] on link "Essential Weekender 40L Sand Grey" at bounding box center [975, 345] width 389 height 433
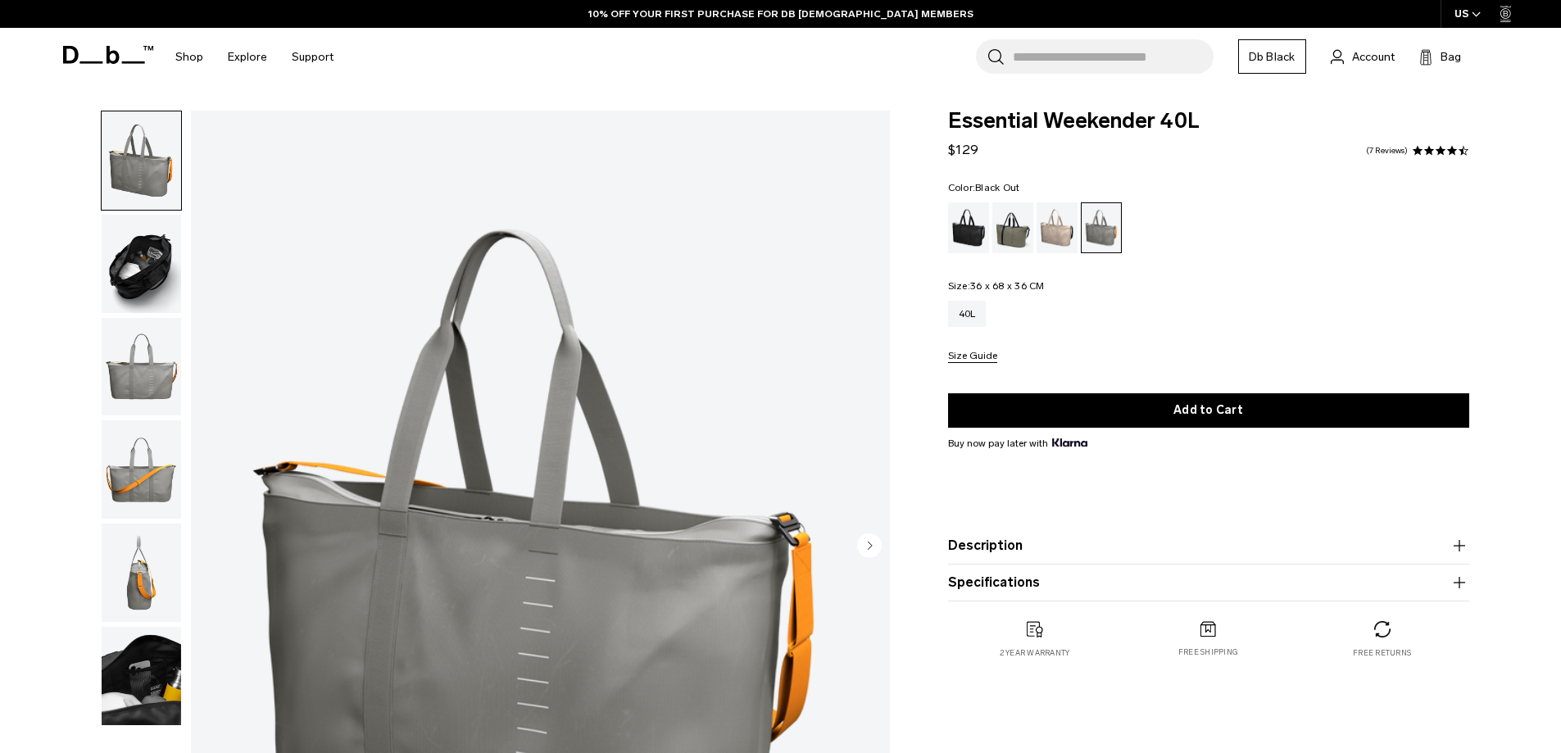
click at [968, 228] on div "Black Out" at bounding box center [969, 227] width 42 height 51
